Goal: Information Seeking & Learning: Learn about a topic

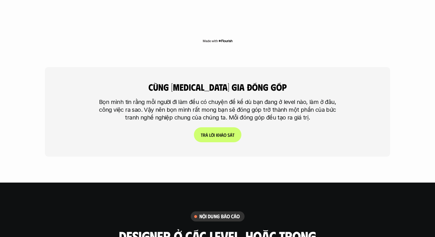
scroll to position [1394, 0]
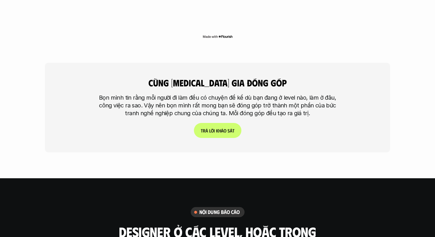
click at [226, 128] on p "T r ả l ờ i k h ả o s á t" at bounding box center [218, 130] width 34 height 5
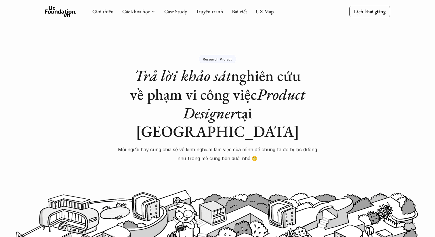
click at [59, 7] on icon at bounding box center [61, 12] width 32 height 12
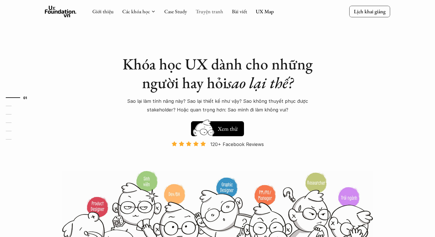
click at [209, 11] on link "Truyện tranh" at bounding box center [210, 11] width 28 height 7
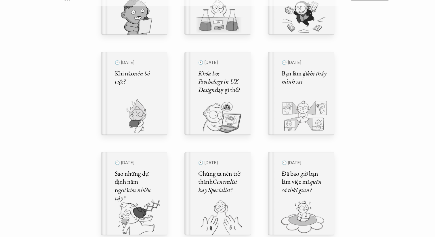
scroll to position [260, 0]
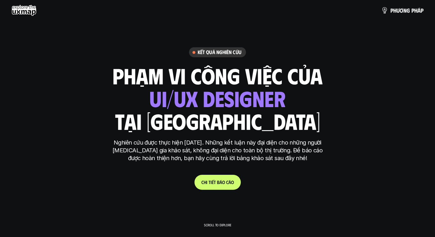
click at [230, 186] on link "C h i t i ế t b á o c á o" at bounding box center [218, 182] width 46 height 15
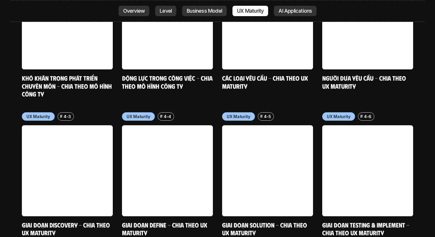
scroll to position [2720, 0]
